Goal: Task Accomplishment & Management: Use online tool/utility

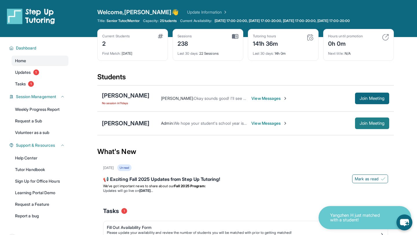
click at [388, 123] on button "Join Meeting" at bounding box center [372, 124] width 34 height 12
click at [34, 82] on link "Tasks 1" at bounding box center [40, 84] width 57 height 10
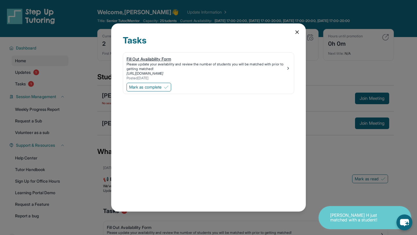
click at [178, 65] on div "Please update your availability and review the number of students you will be m…" at bounding box center [206, 66] width 159 height 9
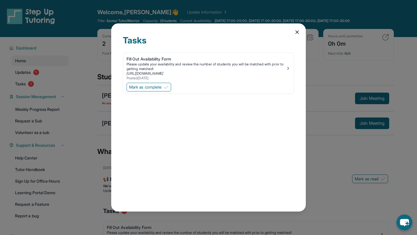
click at [297, 31] on icon at bounding box center [297, 32] width 6 height 6
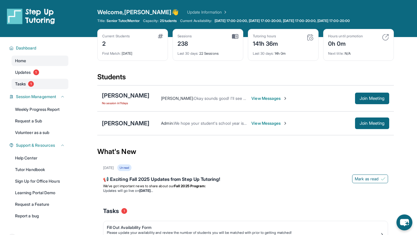
click at [32, 87] on link "Tasks 1" at bounding box center [40, 84] width 57 height 10
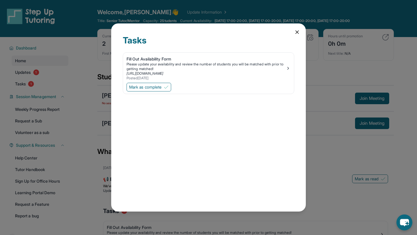
click at [39, 76] on div "Tasks Fill Out Availability Form Please update your availability and review the…" at bounding box center [208, 117] width 417 height 235
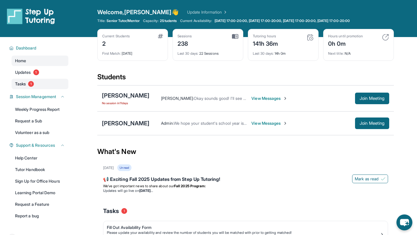
click at [41, 84] on link "Tasks 1" at bounding box center [40, 84] width 57 height 10
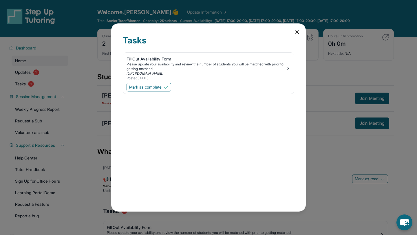
click at [138, 75] on link "[URL][DOMAIN_NAME]" at bounding box center [145, 73] width 37 height 4
click at [299, 30] on icon at bounding box center [297, 32] width 6 height 6
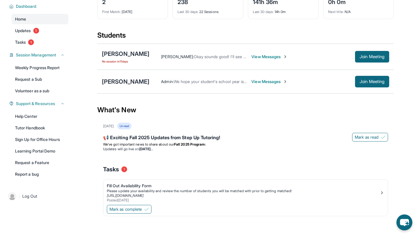
scroll to position [45, 0]
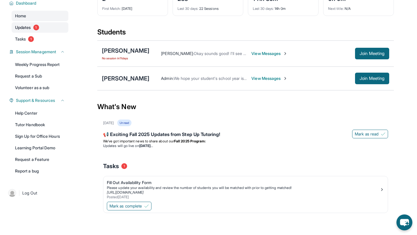
click at [37, 26] on span "1" at bounding box center [36, 28] width 6 height 6
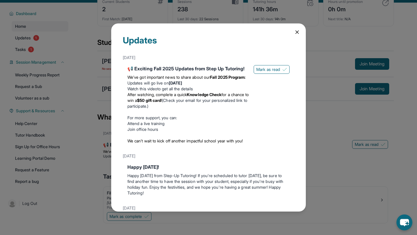
scroll to position [30, 0]
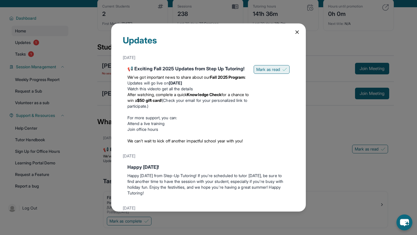
click at [269, 71] on span "Mark as read" at bounding box center [268, 70] width 24 height 6
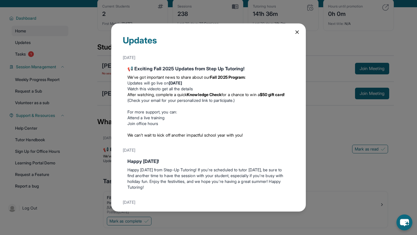
click at [297, 34] on icon at bounding box center [297, 32] width 6 height 6
